Goal: Transaction & Acquisition: Download file/media

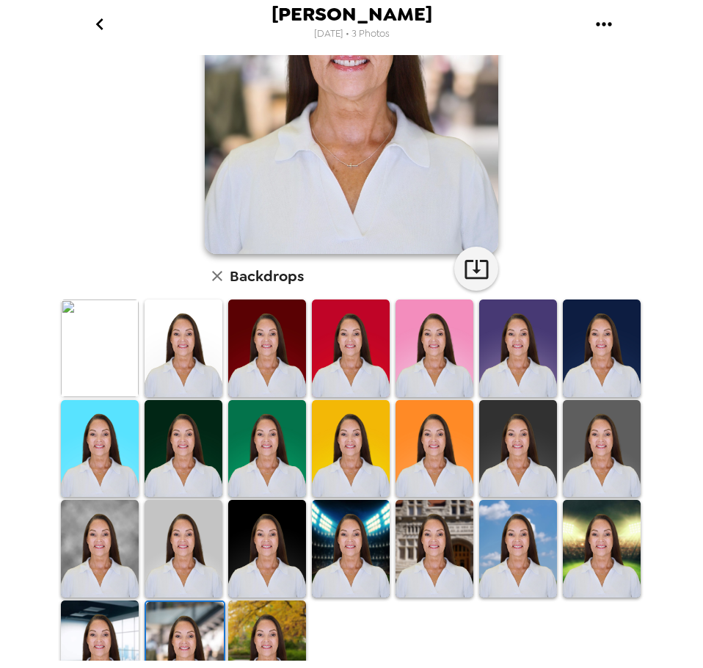
scroll to position [214, 0]
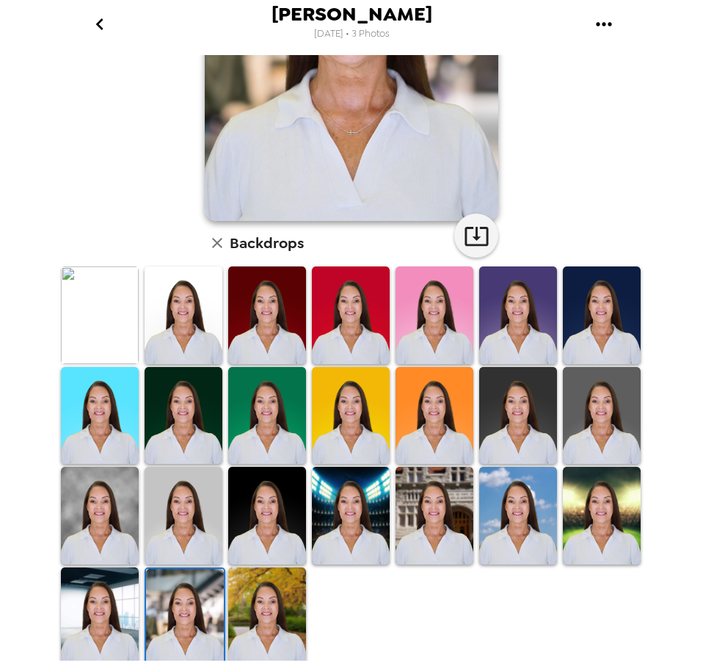
click at [587, 310] on img at bounding box center [602, 314] width 78 height 97
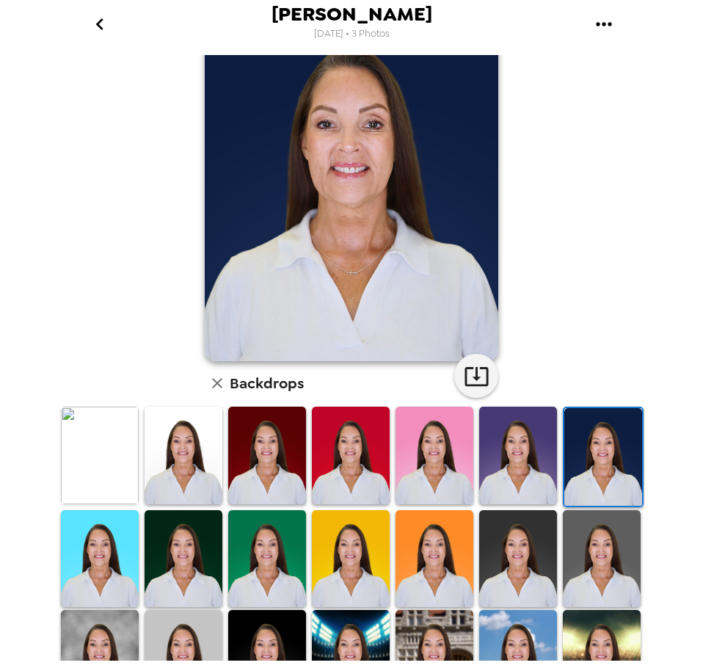
scroll to position [147, 0]
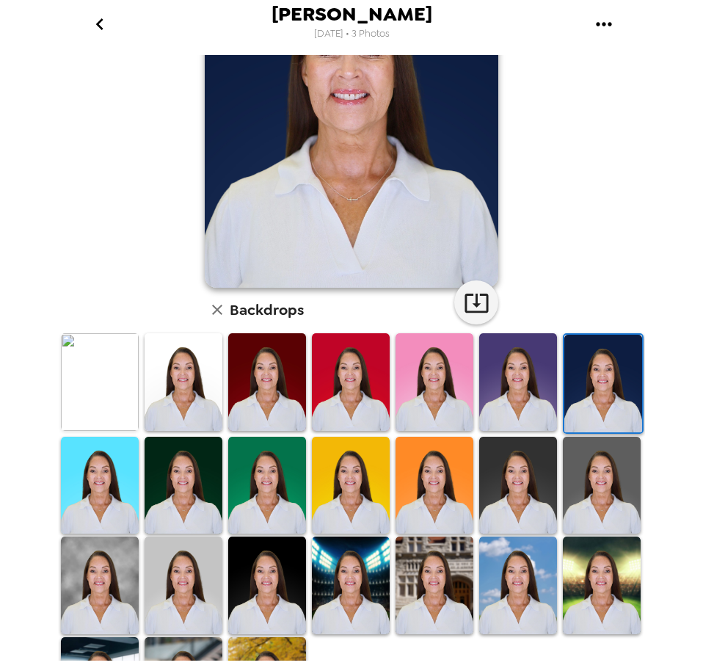
click at [520, 490] on img at bounding box center [518, 485] width 78 height 97
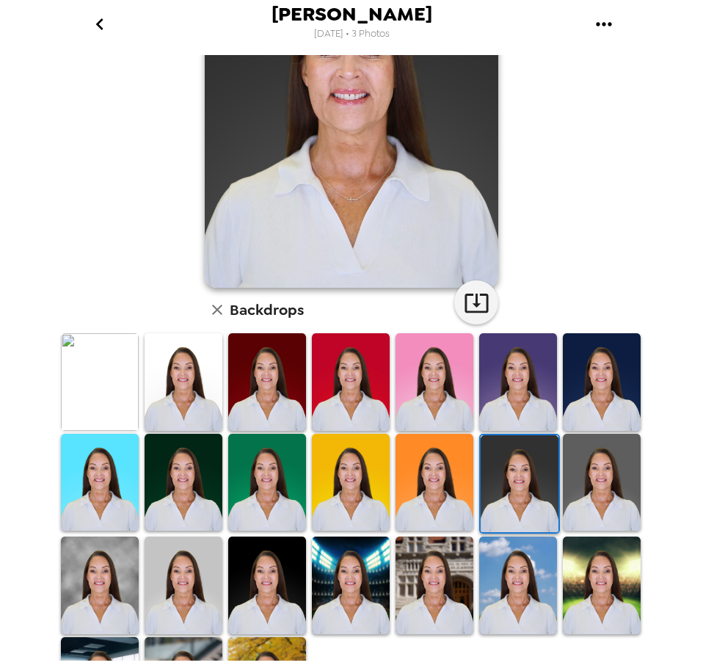
click at [601, 472] on img at bounding box center [602, 482] width 78 height 97
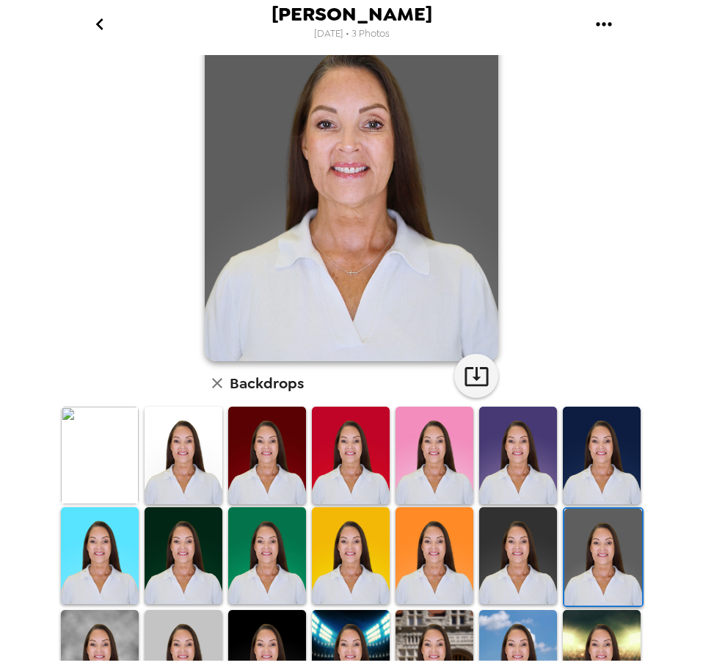
scroll to position [0, 0]
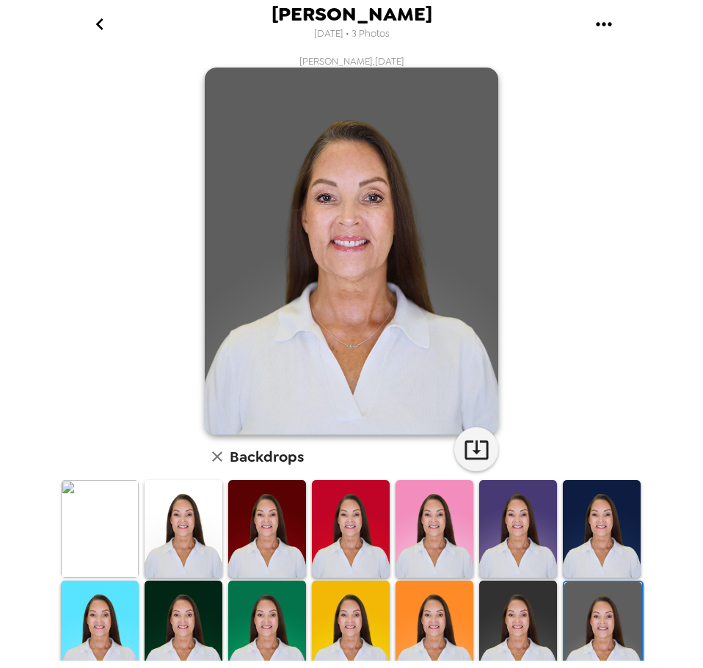
click at [598, 519] on img at bounding box center [602, 528] width 78 height 97
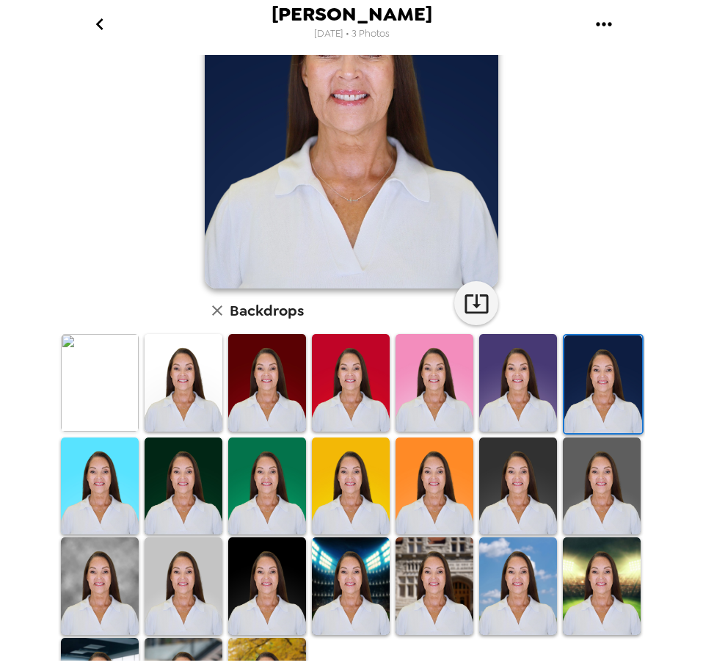
scroll to position [147, 0]
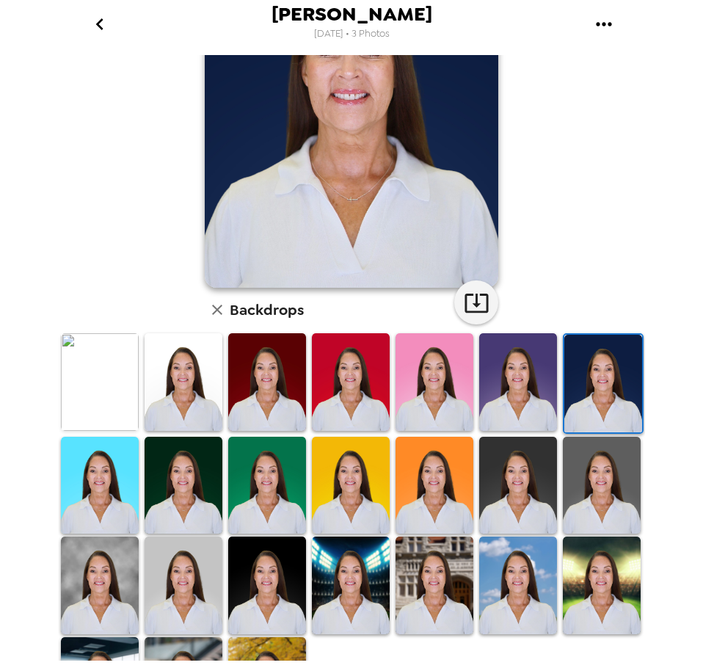
click at [601, 492] on img at bounding box center [602, 485] width 78 height 97
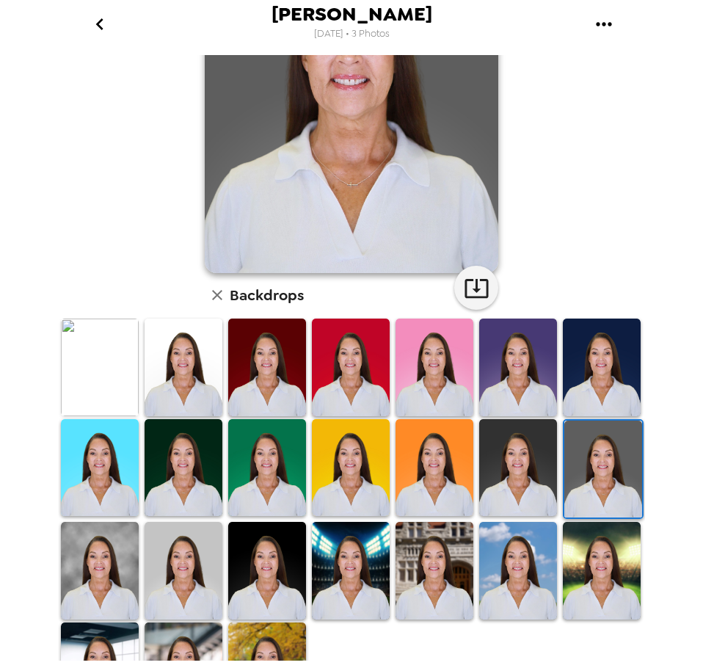
scroll to position [214, 0]
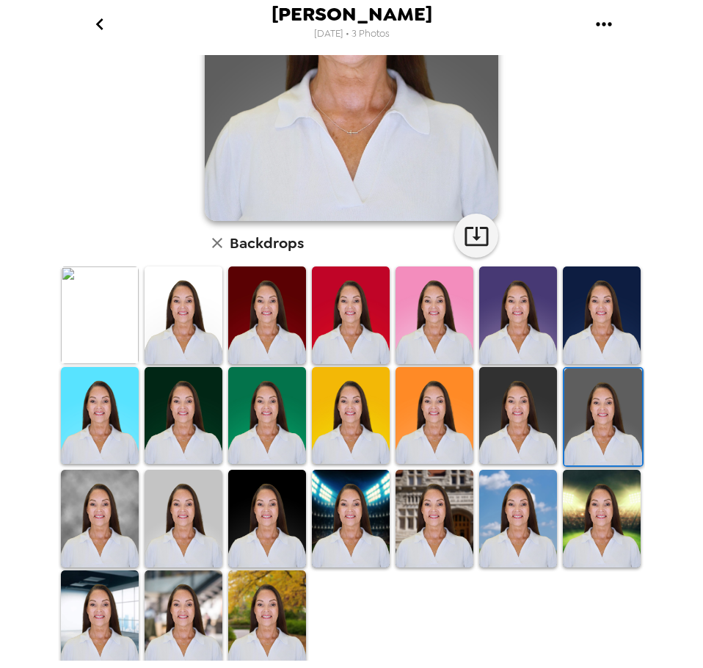
click at [177, 605] on img at bounding box center [184, 618] width 78 height 97
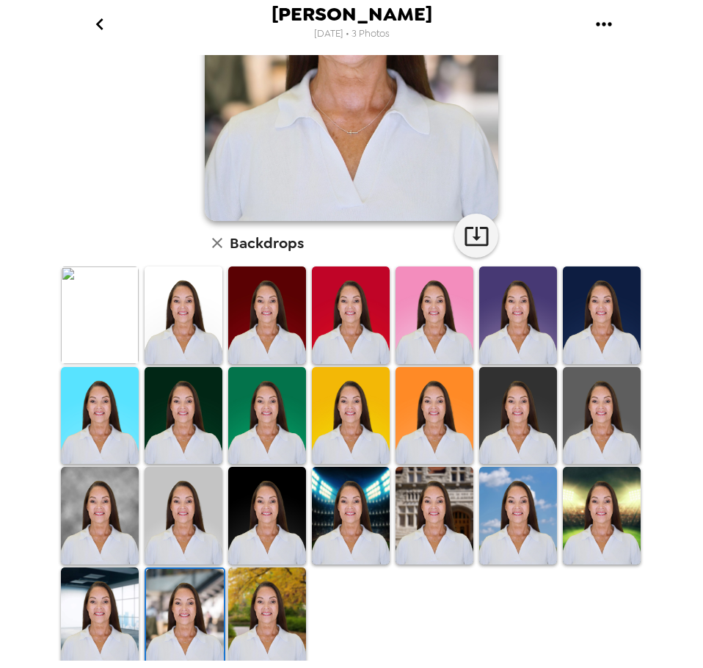
click at [100, 617] on img at bounding box center [100, 615] width 78 height 97
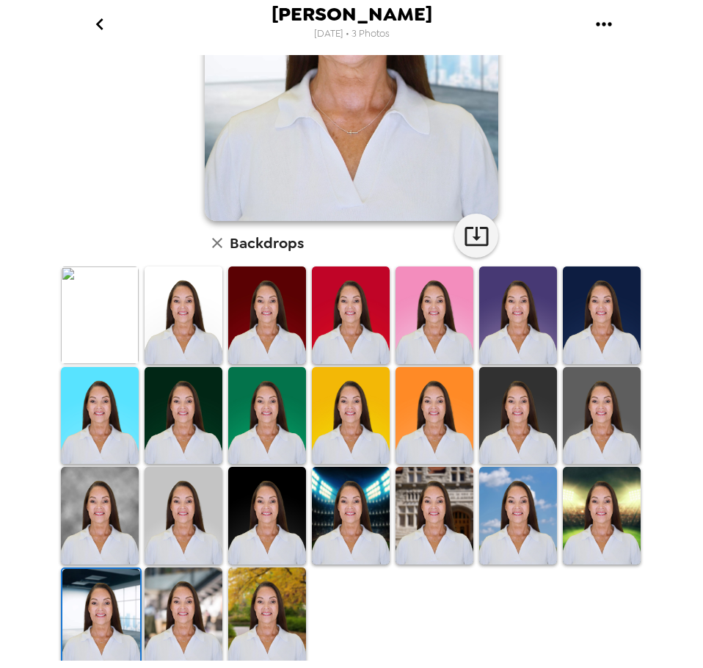
click at [461, 507] on img at bounding box center [435, 515] width 78 height 97
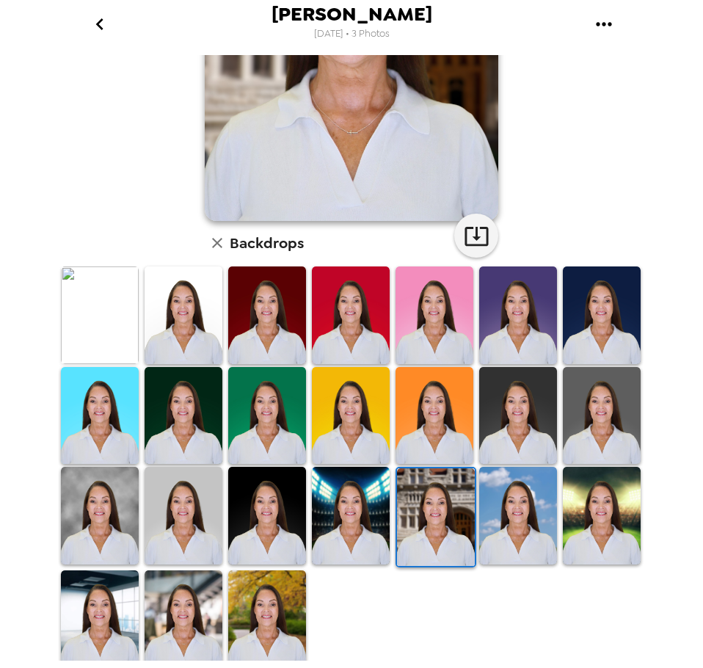
click at [195, 622] on img at bounding box center [184, 618] width 78 height 97
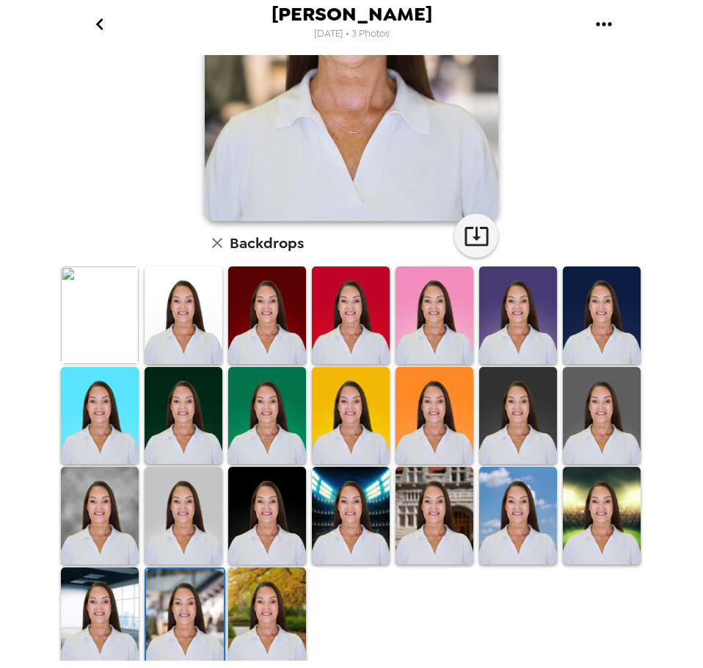
click at [271, 597] on img at bounding box center [267, 615] width 78 height 97
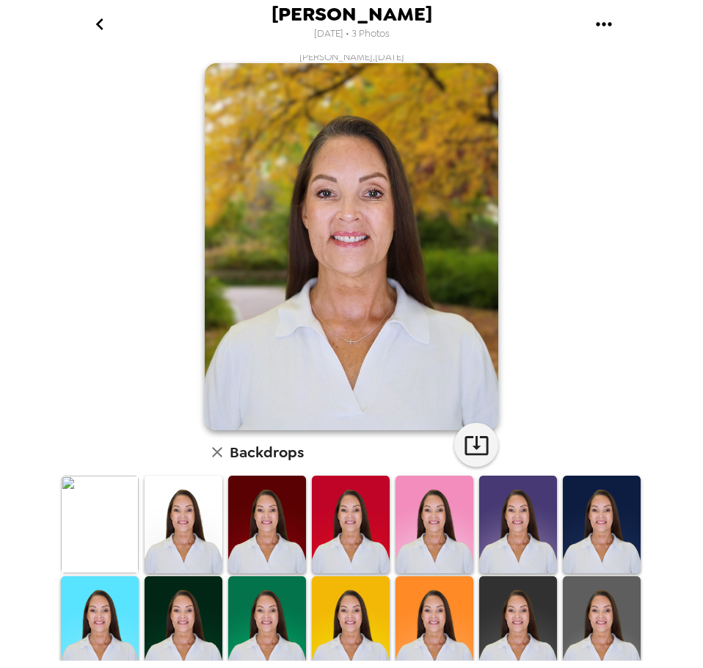
scroll to position [0, 0]
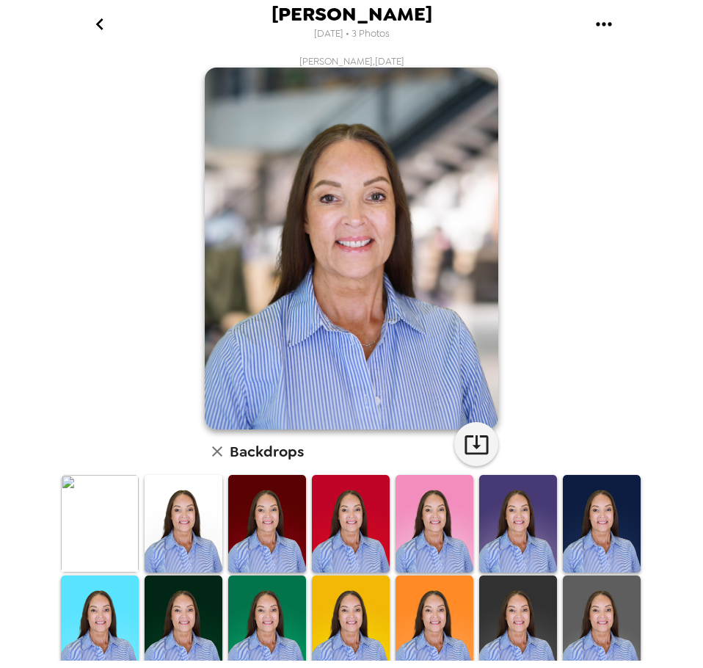
scroll to position [209, 0]
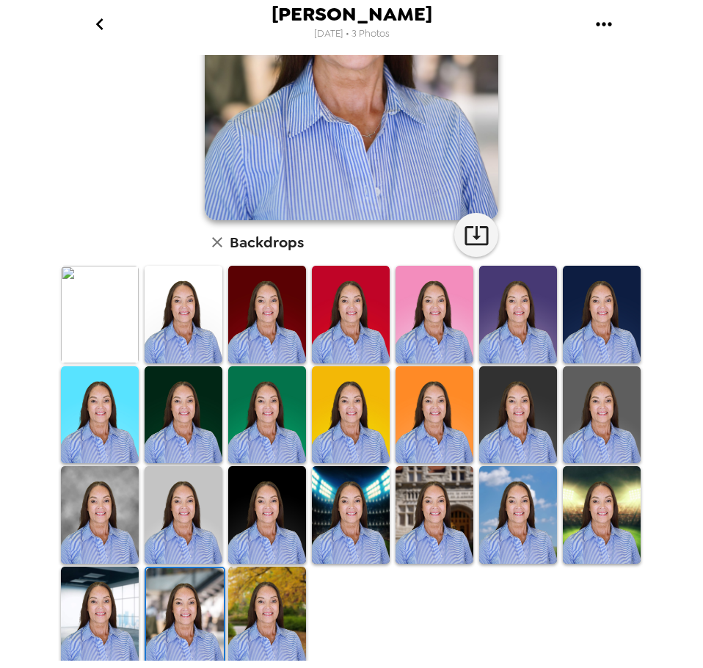
click at [101, 17] on icon "go back" at bounding box center [99, 23] width 23 height 23
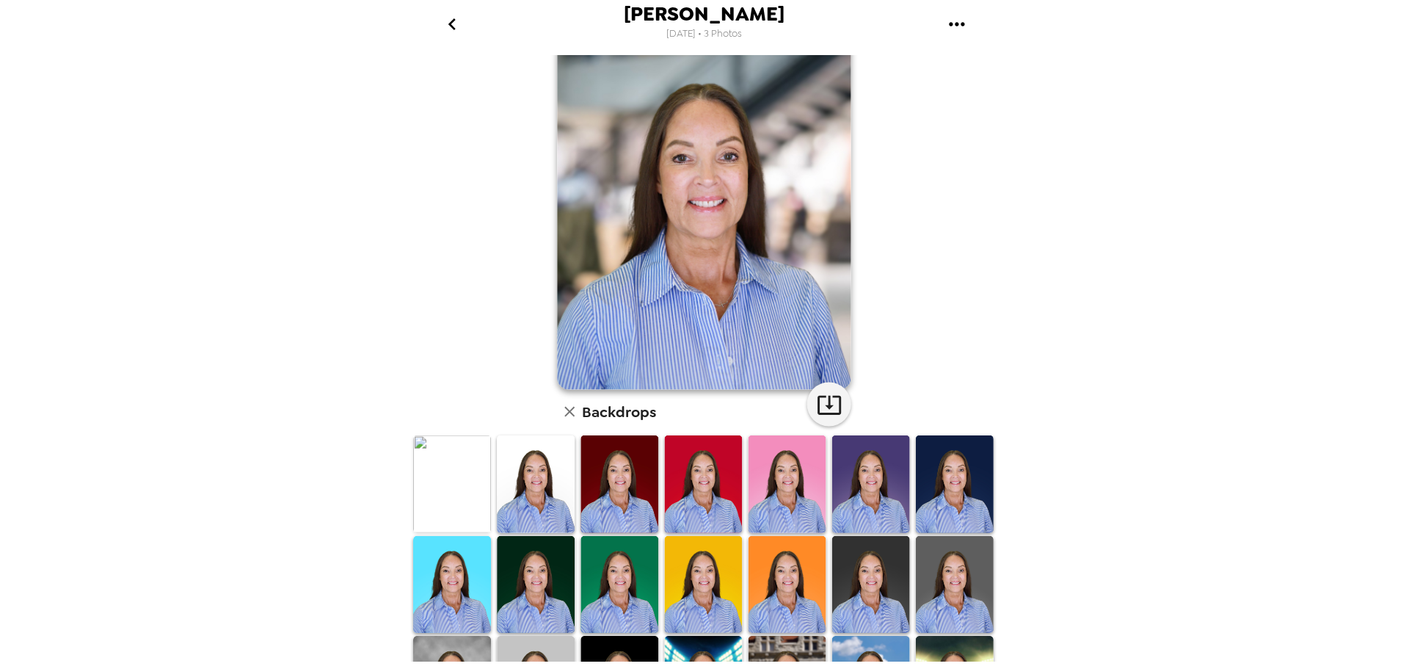
scroll to position [0, 0]
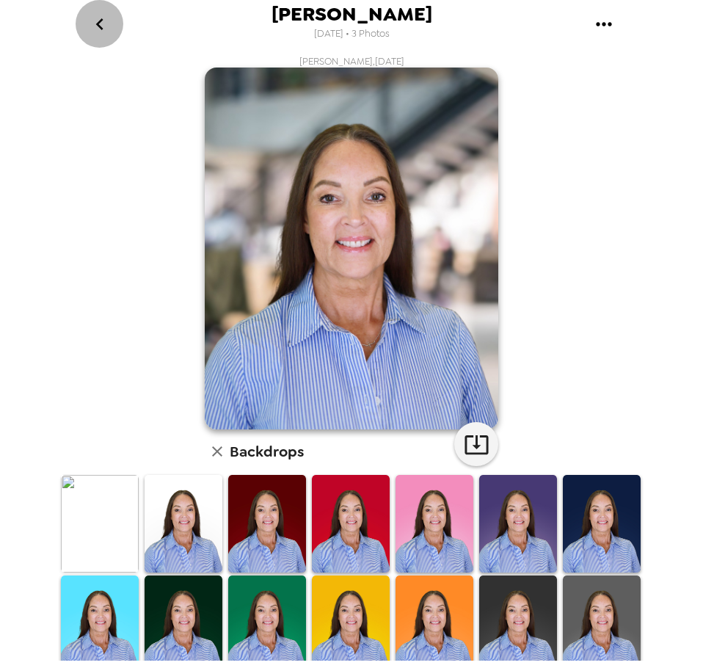
click at [97, 20] on icon "go back" at bounding box center [99, 23] width 23 height 23
click at [604, 18] on icon "gallery menu" at bounding box center [603, 23] width 23 height 23
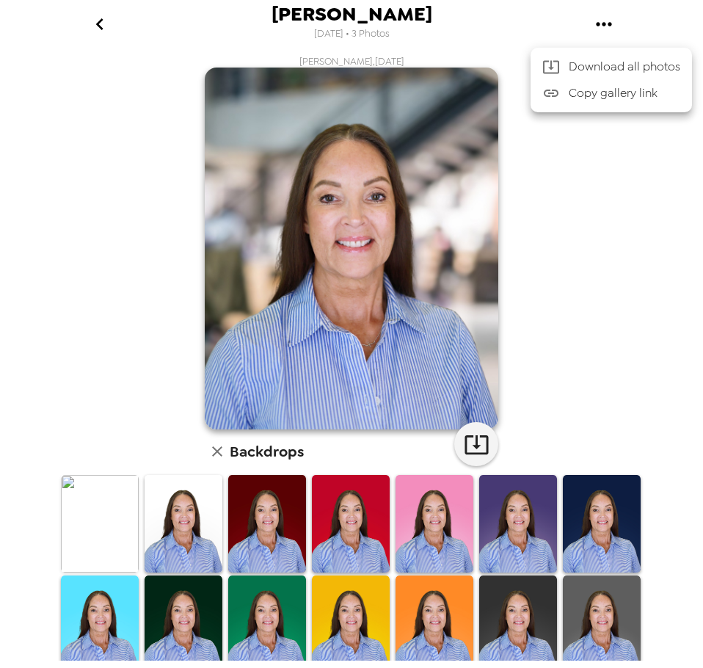
click at [594, 59] on span "Download all photos" at bounding box center [625, 67] width 112 height 18
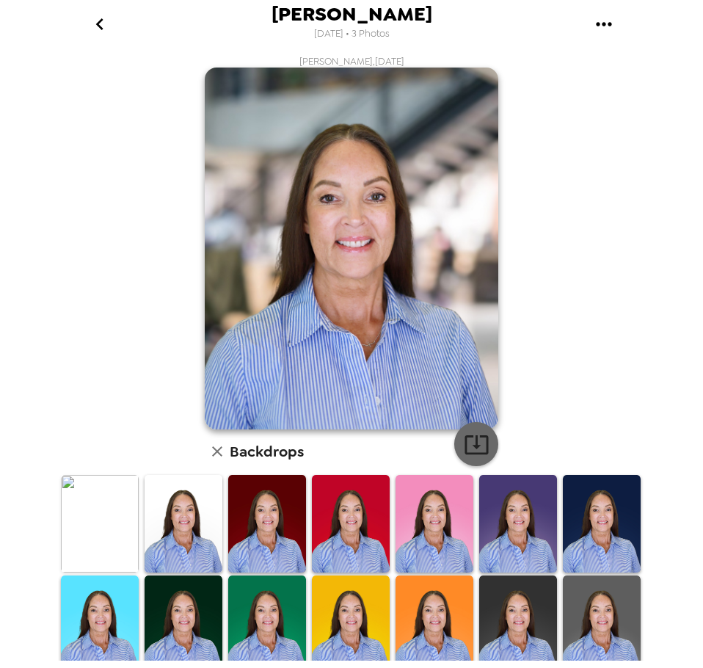
click at [465, 441] on icon "button" at bounding box center [477, 445] width 26 height 26
click at [568, 140] on div "Traci Runge , 08-19-2025 Backdrops" at bounding box center [351, 466] width 587 height 822
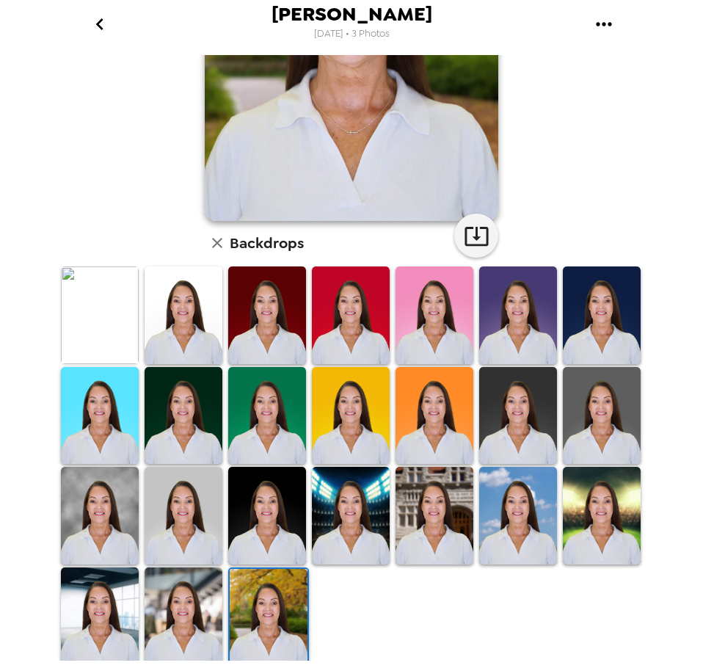
drag, startPoint x: 171, startPoint y: 594, endPoint x: 176, endPoint y: 561, distance: 34.1
click at [171, 593] on img at bounding box center [184, 615] width 78 height 97
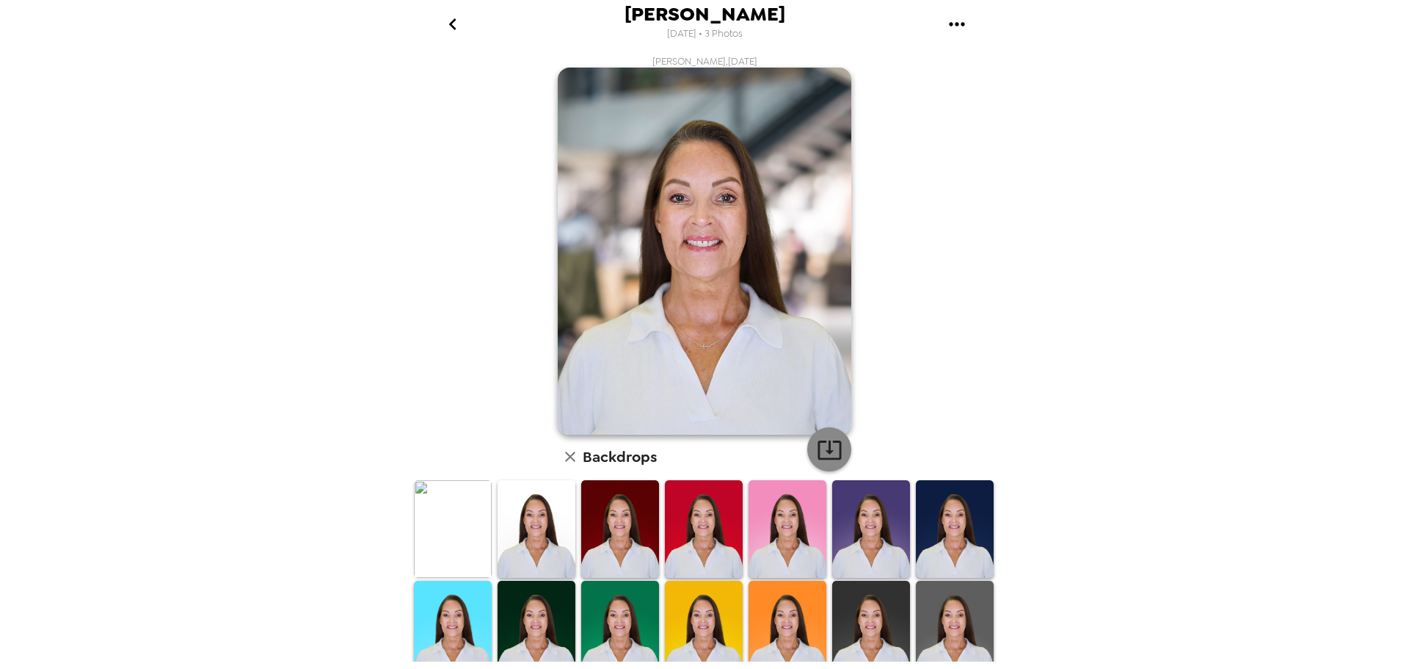
click at [702, 448] on icon "button" at bounding box center [830, 450] width 26 height 26
